Goal: Task Accomplishment & Management: Manage account settings

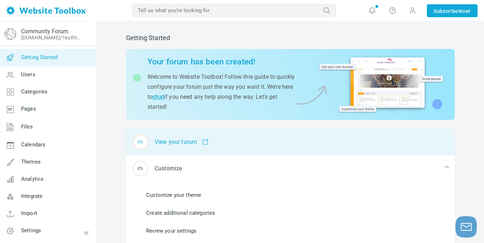
click at [192, 142] on div "0% View your forum" at bounding box center [290, 142] width 329 height 26
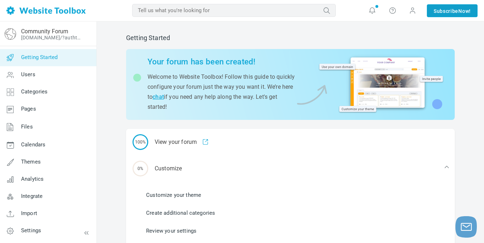
click at [449, 14] on link "Subscribe Now!" at bounding box center [452, 10] width 51 height 13
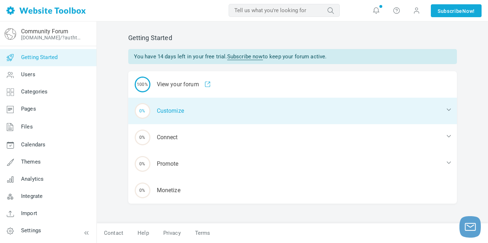
click at [176, 109] on div "0% Customize" at bounding box center [292, 111] width 329 height 26
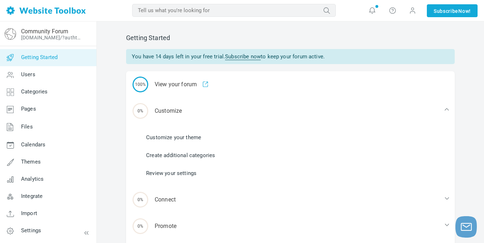
click at [196, 138] on link "Customize your theme" at bounding box center [173, 137] width 55 height 8
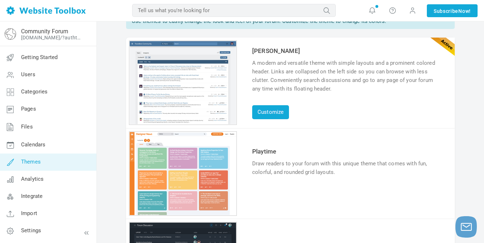
scroll to position [151, 0]
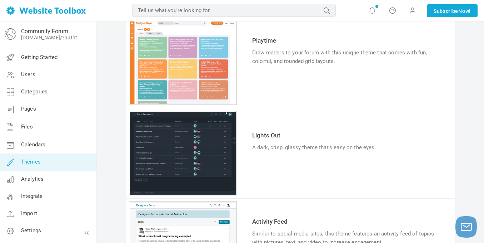
click at [215, 164] on div "1 2 3 4 5 6" at bounding box center [183, 153] width 108 height 84
click at [271, 171] on link "Try & Customize" at bounding box center [278, 169] width 53 height 11
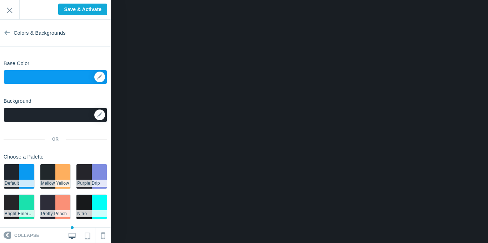
scroll to position [8, 0]
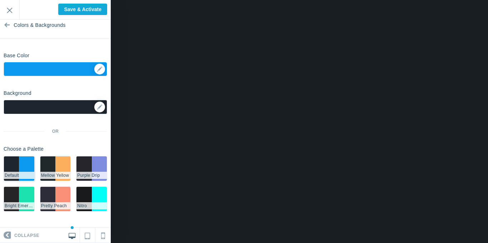
click at [21, 164] on li "#0a9af1" at bounding box center [26, 168] width 15 height 24
click at [85, 7] on input "Save & Activate" at bounding box center [82, 9] width 49 height 11
type input "Saving..."
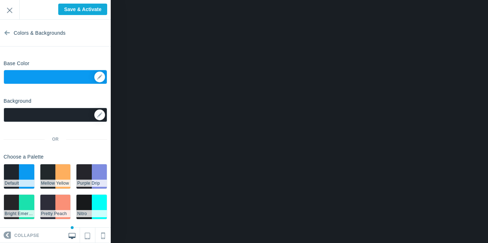
scroll to position [8, 0]
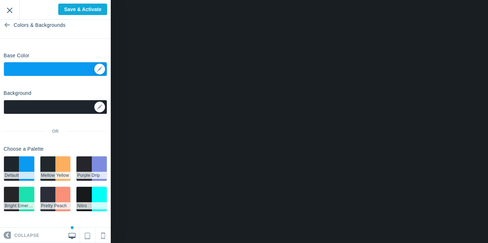
click at [8, 10] on input "Exit" at bounding box center [9, 10] width 19 height 20
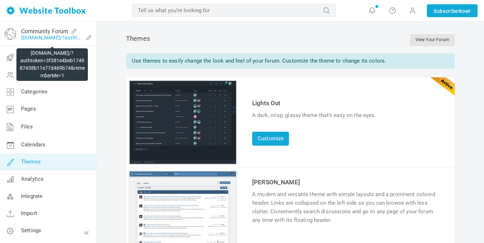
click at [43, 36] on link "sarajlija.discussion.community/?authtoken=3f381e4beb174987438b11e77d469b74&reme…" at bounding box center [52, 38] width 62 height 6
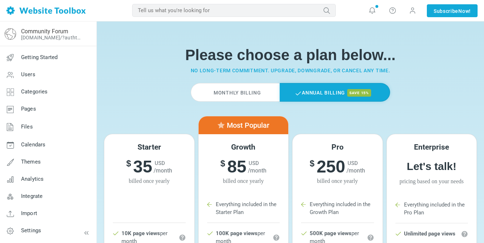
click at [261, 94] on label "Monthly Billing" at bounding box center [235, 92] width 89 height 19
